Goal: Check status: Check status

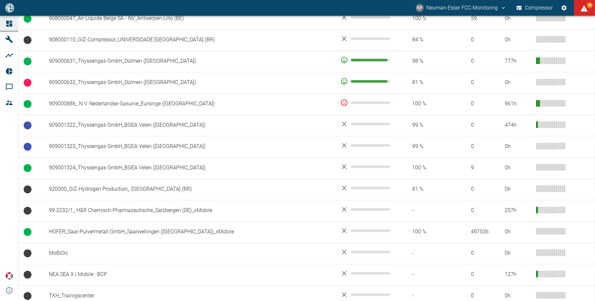
scroll to position [483, 0]
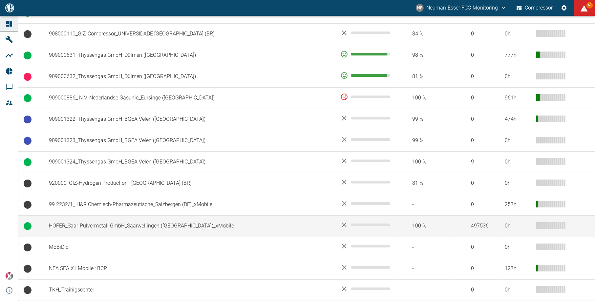
click at [77, 226] on td "HOFER_Saar-Pulvermetall GmbH_Saarwellingen ([GEOGRAPHIC_DATA])_xMobile" at bounding box center [189, 225] width 291 height 21
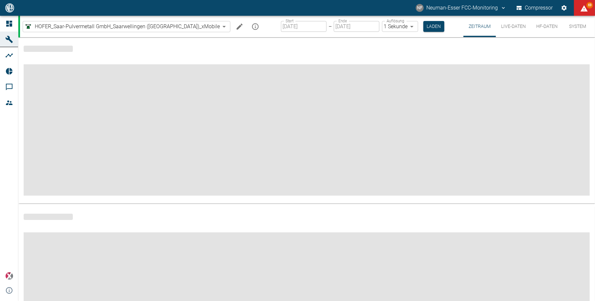
click at [509, 24] on button "Live-Daten" at bounding box center [513, 26] width 35 height 21
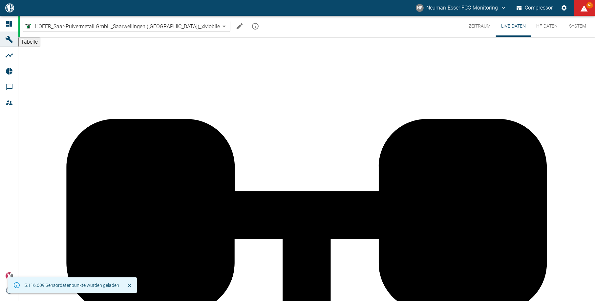
click at [509, 24] on button "Live-Daten" at bounding box center [513, 26] width 35 height 21
